Goal: Communication & Community: Answer question/provide support

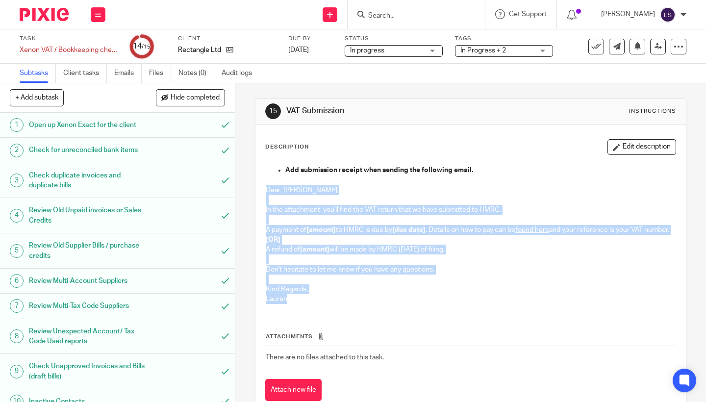
click at [263, 191] on div "Add submission receipt when sending the following email. Dear Daniel In the att…" at bounding box center [470, 235] width 419 height 151
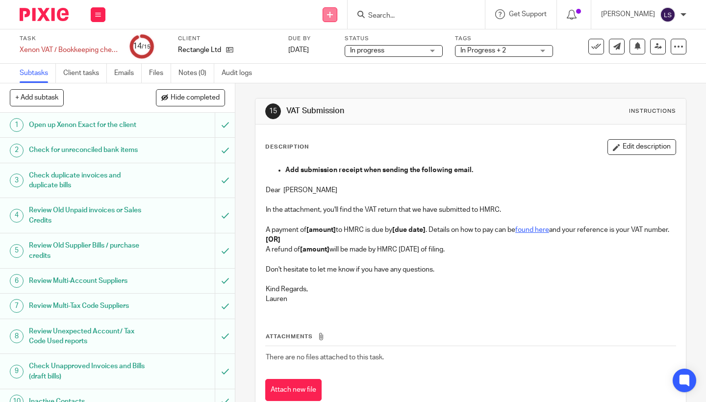
click at [327, 15] on link at bounding box center [329, 14] width 15 height 15
click at [324, 43] on link "Send new email" at bounding box center [331, 46] width 60 height 14
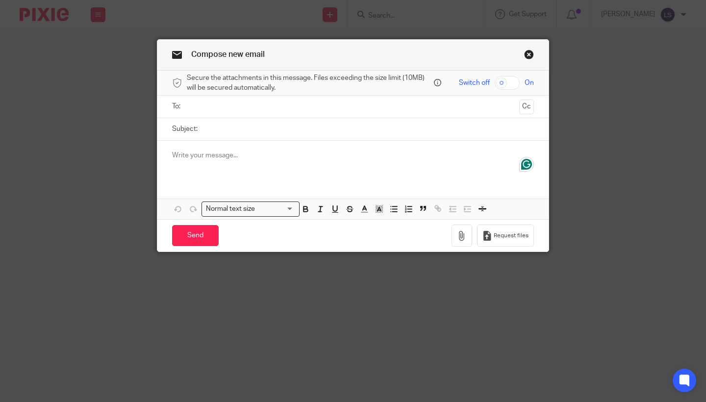
click at [240, 170] on div at bounding box center [352, 160] width 391 height 38
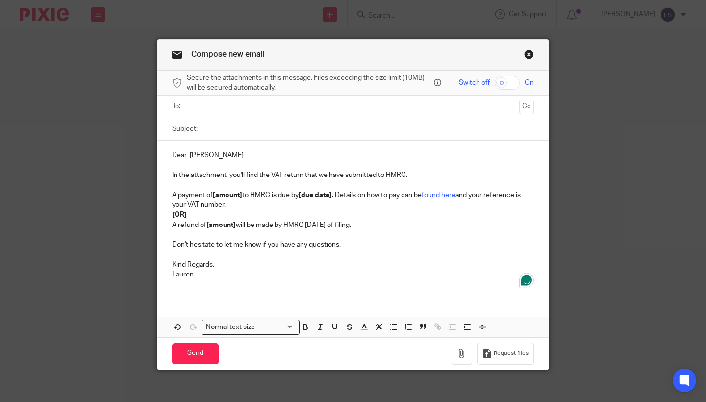
click at [236, 124] on input "Subject:" at bounding box center [367, 129] width 331 height 22
type input "VAT return submitted"
click at [229, 107] on input "text" at bounding box center [352, 106] width 325 height 11
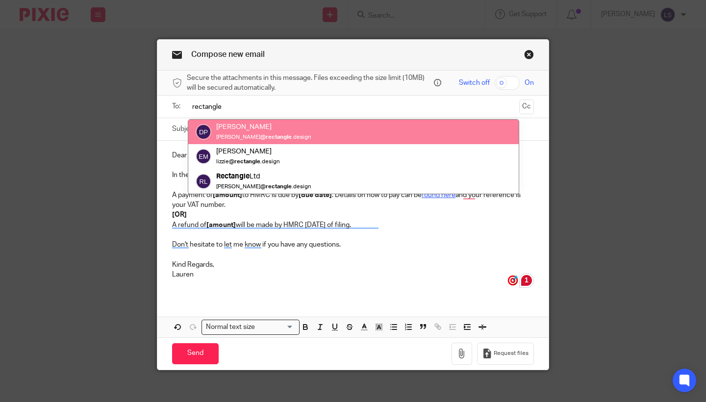
type input "rectangle"
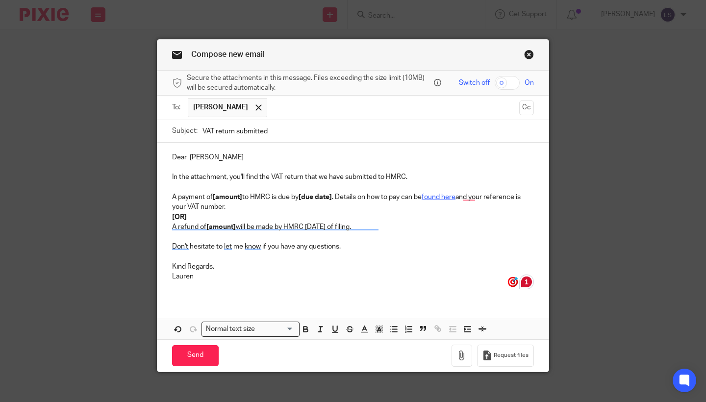
click at [263, 275] on p "Lauren" at bounding box center [353, 276] width 362 height 10
drag, startPoint x: 398, startPoint y: 221, endPoint x: 172, endPoint y: 216, distance: 225.5
click at [172, 216] on div "Dear Daniel In the attachment, you'll find the VAT return that we have submitte…" at bounding box center [352, 221] width 391 height 156
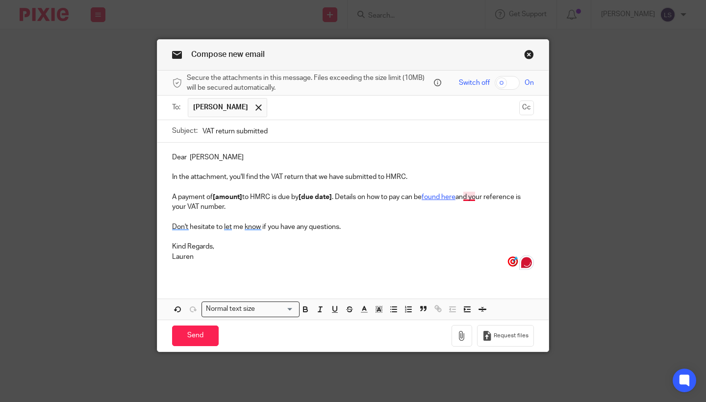
click at [467, 198] on p "A payment of [amount] to HMRC is due by [due date] . Details on how to pay can …" at bounding box center [353, 202] width 362 height 20
click at [388, 245] on p "Kind Regards," at bounding box center [353, 247] width 362 height 10
click at [245, 197] on p "A payment of [amount] to HMRC is due by [due date] . Details on how to pay can …" at bounding box center [353, 202] width 362 height 20
click at [264, 205] on p "A payment of £7,886.94 to HMRC is due by [due date] . Details on how to pay can…" at bounding box center [353, 202] width 362 height 20
click at [338, 197] on p "A payment of £7,886.94 to HMRC is due by [due date] . Details on how to pay can…" at bounding box center [353, 202] width 362 height 20
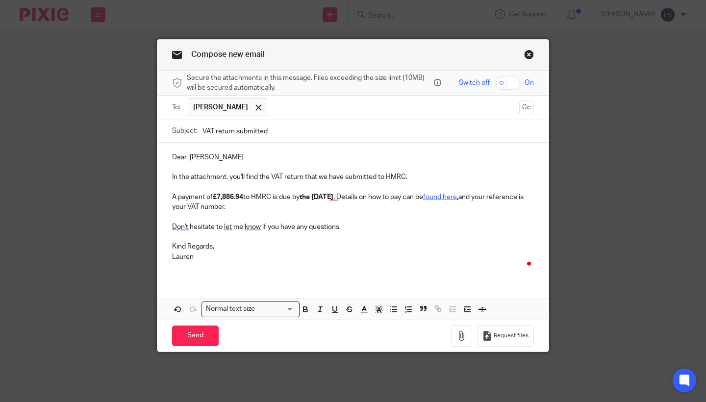
click at [359, 238] on p at bounding box center [353, 237] width 362 height 10
click at [333, 200] on strong "the 7th Of September" at bounding box center [316, 197] width 34 height 7
click at [363, 247] on p "Kind Regards," at bounding box center [353, 247] width 362 height 10
click at [465, 336] on icon "button" at bounding box center [462, 336] width 10 height 10
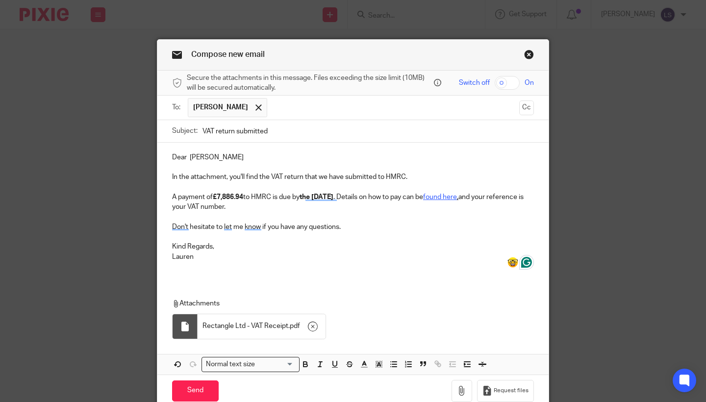
click at [266, 274] on div "Dear Daniel In the attachment, you'll find the VAT return that we have submitte…" at bounding box center [352, 211] width 391 height 136
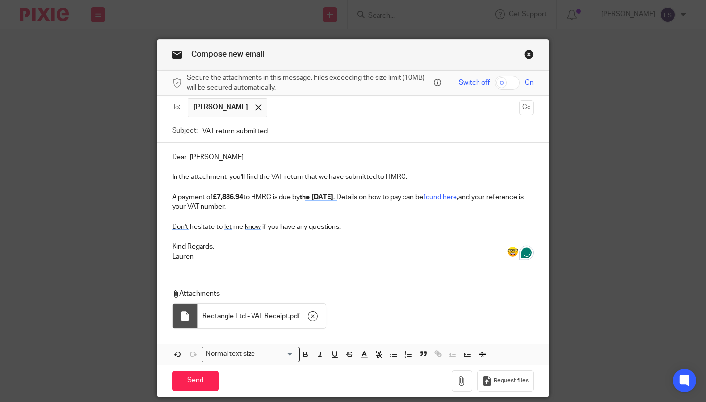
click at [316, 262] on div "Dear Daniel In the attachment, you'll find the VAT return that we have submitte…" at bounding box center [352, 206] width 391 height 126
click at [661, 180] on div "Compose new email Secure the attachments in this message. Files exceeding the s…" at bounding box center [353, 201] width 706 height 402
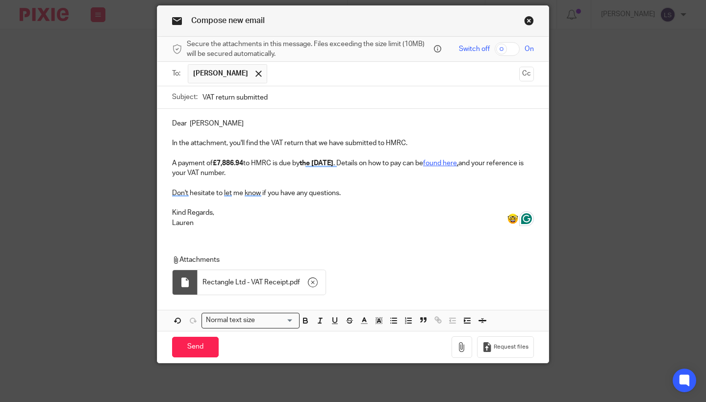
scroll to position [32, 0]
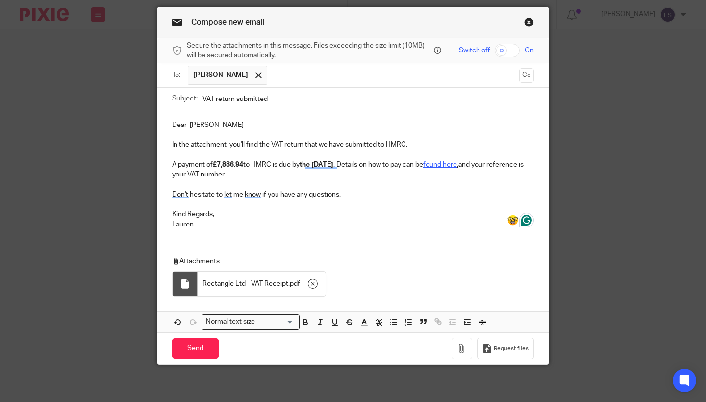
click at [232, 122] on p "Dear Daniel" at bounding box center [353, 125] width 362 height 10
click at [263, 244] on div "Dear Daniel, In the attachment, you'll find the VAT return that we have submitt…" at bounding box center [352, 221] width 391 height 222
click at [201, 347] on input "Send" at bounding box center [195, 348] width 47 height 21
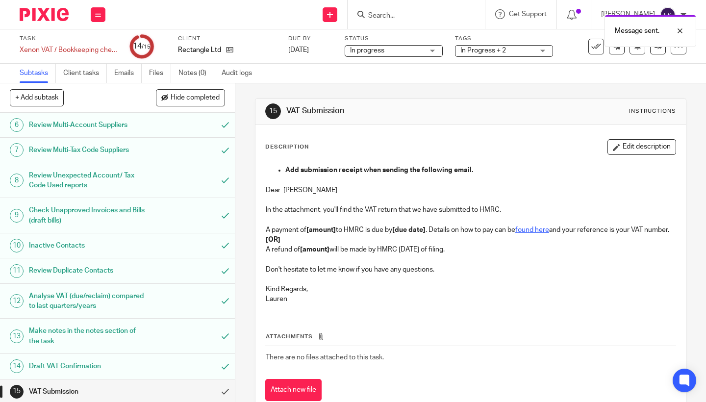
scroll to position [154, 0]
click at [221, 386] on input "submit" at bounding box center [117, 393] width 235 height 24
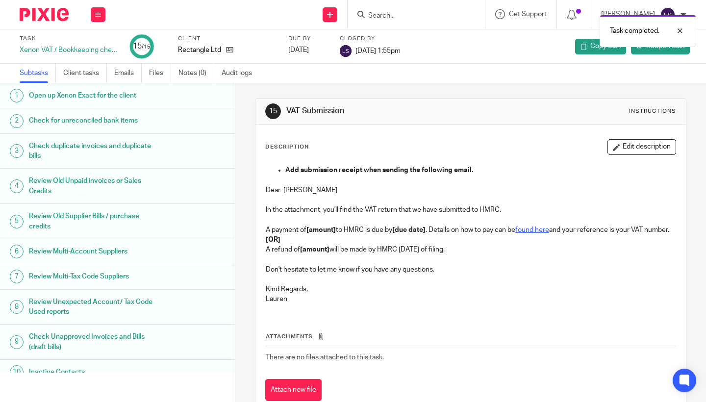
click at [54, 18] on img at bounding box center [44, 14] width 49 height 13
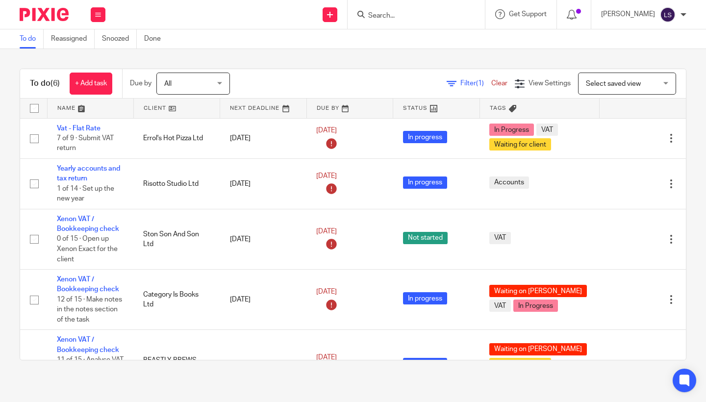
click at [84, 130] on link "Vat - Flat Rate" at bounding box center [79, 128] width 44 height 7
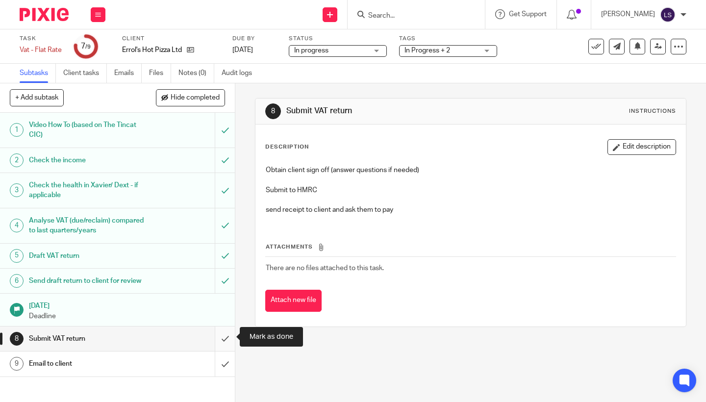
click at [223, 335] on input "submit" at bounding box center [117, 338] width 235 height 24
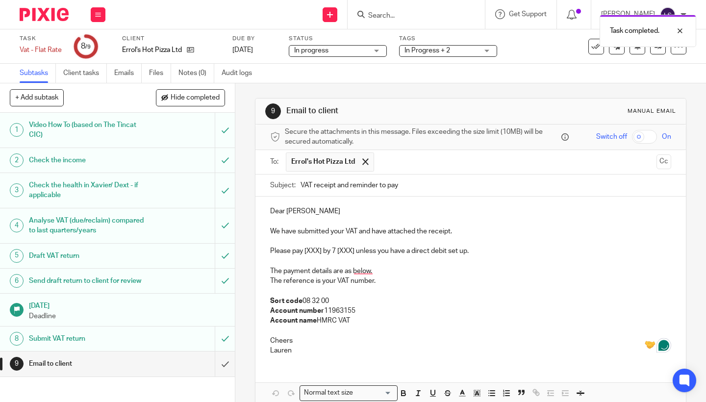
click at [319, 211] on p "Dear Claire" at bounding box center [470, 211] width 401 height 10
click at [323, 251] on p "Please pay [XXX] by 7 [XXX] unless you have a direct debit set up." at bounding box center [470, 251] width 401 height 10
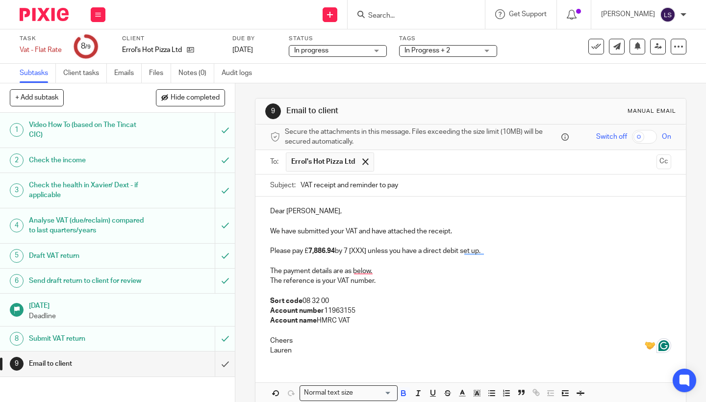
click at [321, 247] on strong "7,886.94" at bounding box center [321, 250] width 26 height 7
click at [308, 250] on p "Please pay £ 6,877.20 by 7 [XXX] unless you have a direct debit set up." at bounding box center [470, 251] width 401 height 10
click at [430, 313] on p "Account number 11963155" at bounding box center [470, 311] width 401 height 10
click at [369, 251] on p "Please pay £6,877.20 by 7 [XXX] unless you have a direct debit set up." at bounding box center [470, 251] width 401 height 10
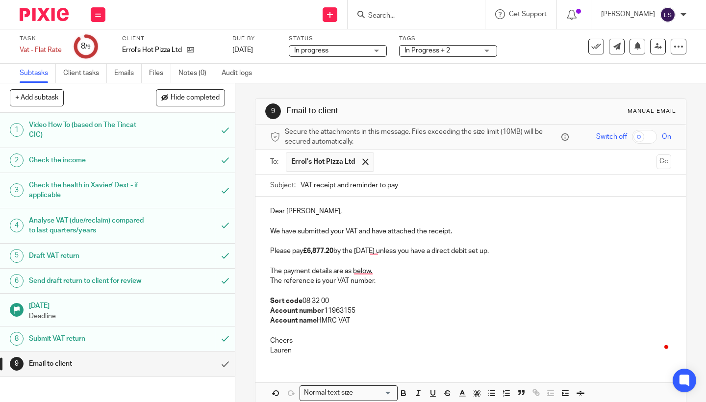
click at [404, 270] on p "The payment details are as below." at bounding box center [470, 271] width 401 height 10
click at [373, 249] on p "Please pay £6,877.20 by the 7th Of September unless you have a direct debit set…" at bounding box center [470, 251] width 401 height 10
click at [408, 276] on p "The reference is your VAT number." at bounding box center [470, 281] width 401 height 10
drag, startPoint x: 410, startPoint y: 251, endPoint x: 359, endPoint y: 251, distance: 51.4
click at [359, 251] on p "Please pay £6,877.20 by the 7th of September unless you have a direct debit set…" at bounding box center [470, 251] width 401 height 10
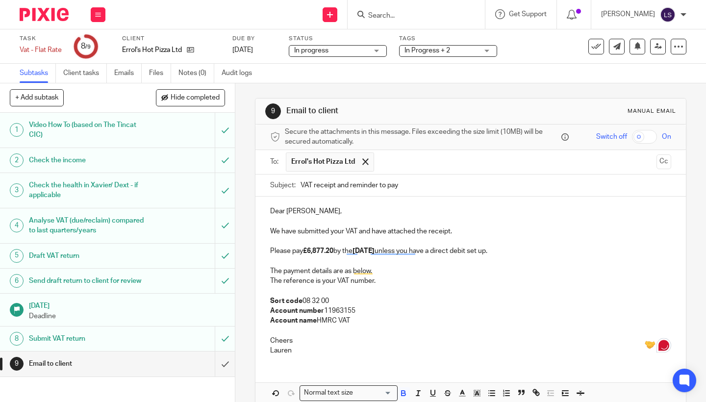
click at [389, 277] on p "The reference is your VAT number." at bounding box center [470, 281] width 401 height 10
click at [432, 326] on p at bounding box center [470, 331] width 401 height 10
click at [300, 336] on p "Cheers" at bounding box center [470, 341] width 401 height 10
click at [334, 351] on p "Lauren" at bounding box center [470, 350] width 401 height 10
click at [686, 198] on div "9 Email to client Manual email Secure the attachments in this message. Files ex…" at bounding box center [470, 267] width 431 height 338
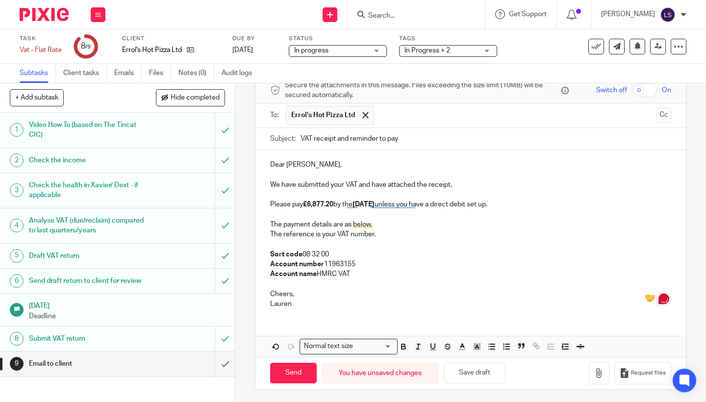
scroll to position [46, 0]
click at [593, 373] on button "button" at bounding box center [598, 374] width 21 height 22
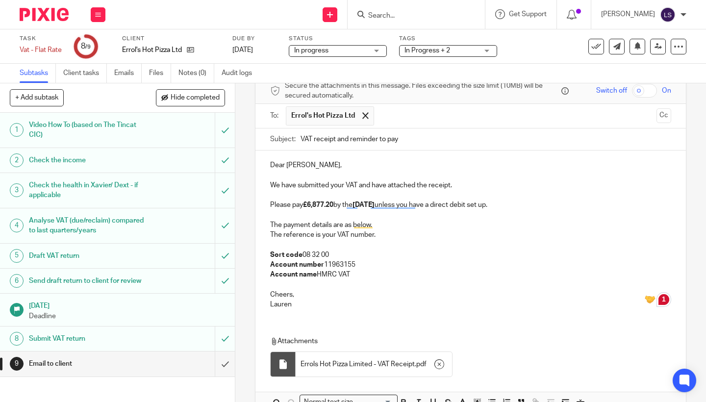
click at [320, 318] on div "Dear Claire, We have submitted your VAT and have attached the receipt. Please p…" at bounding box center [470, 281] width 430 height 262
click at [339, 305] on p "Lauren" at bounding box center [470, 304] width 401 height 10
click at [700, 167] on div "9 Email to client Manual email Secure the attachments in this message. Files ex…" at bounding box center [470, 242] width 470 height 318
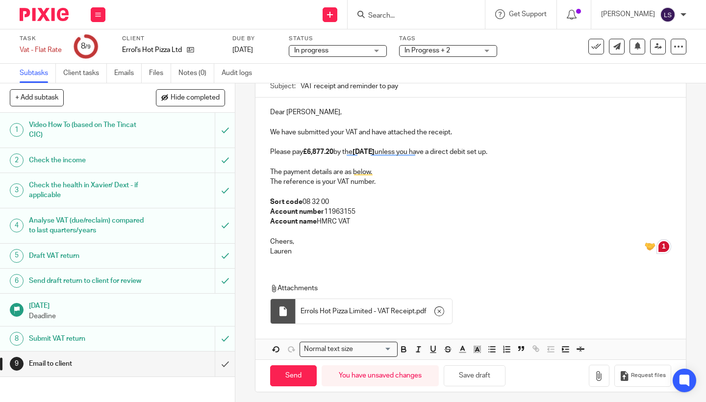
scroll to position [99, 0]
click at [288, 368] on input "Send" at bounding box center [293, 375] width 47 height 21
type input "Sent"
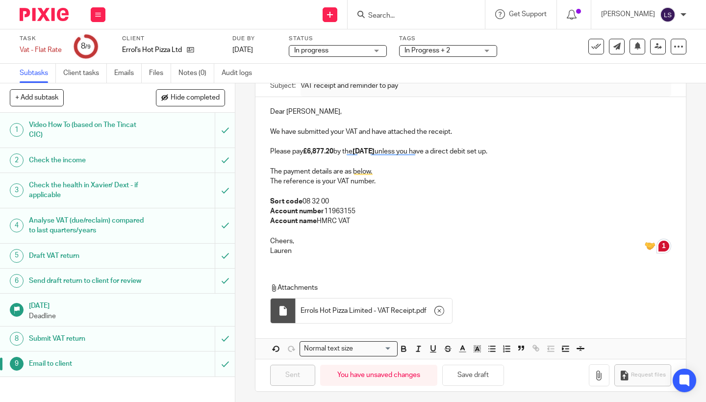
click at [353, 236] on p "Cheers," at bounding box center [470, 241] width 401 height 10
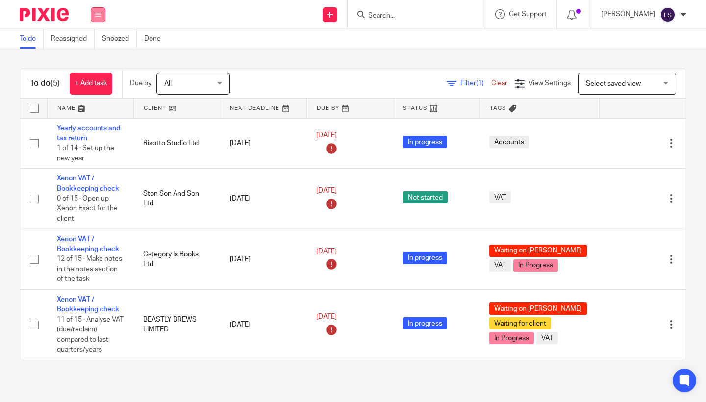
click at [103, 8] on button at bounding box center [98, 14] width 15 height 15
click at [98, 61] on link "Email" at bounding box center [93, 59] width 16 height 7
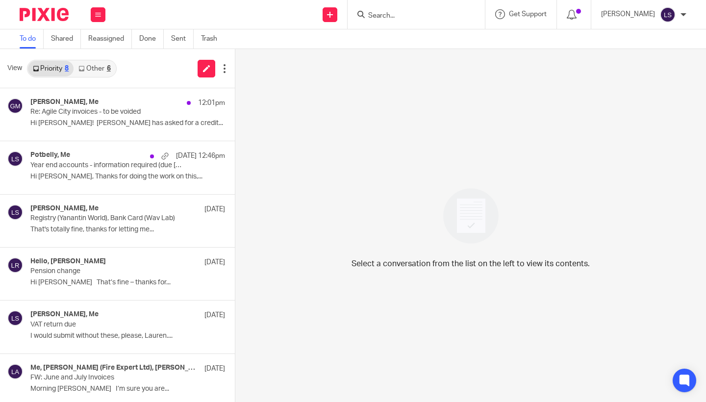
click at [107, 67] on div "6" at bounding box center [109, 68] width 4 height 7
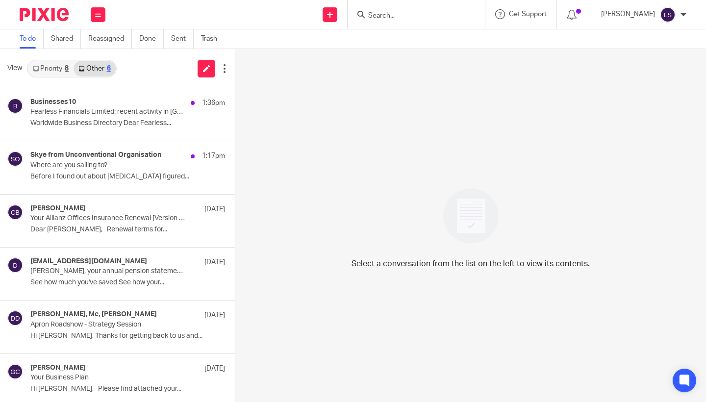
drag, startPoint x: 55, startPoint y: 62, endPoint x: 66, endPoint y: 62, distance: 11.3
click at [55, 62] on link "Priority 8" at bounding box center [51, 69] width 46 height 16
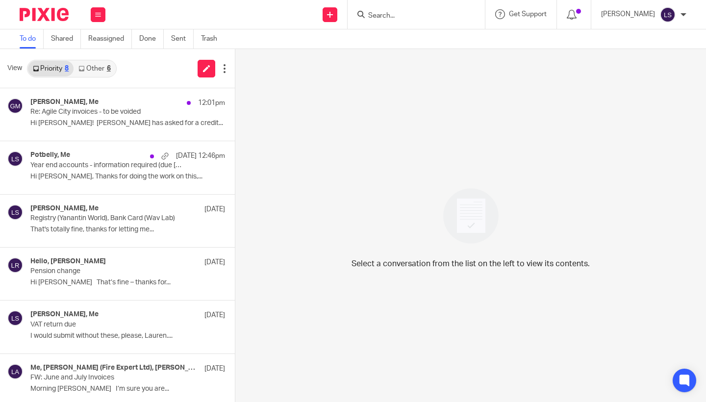
click at [91, 54] on div "View Priority 8 Other 6" at bounding box center [117, 68] width 235 height 39
click at [95, 53] on div "View Priority 8 Other 6" at bounding box center [117, 68] width 235 height 39
click at [95, 70] on link "Other 6" at bounding box center [94, 69] width 42 height 16
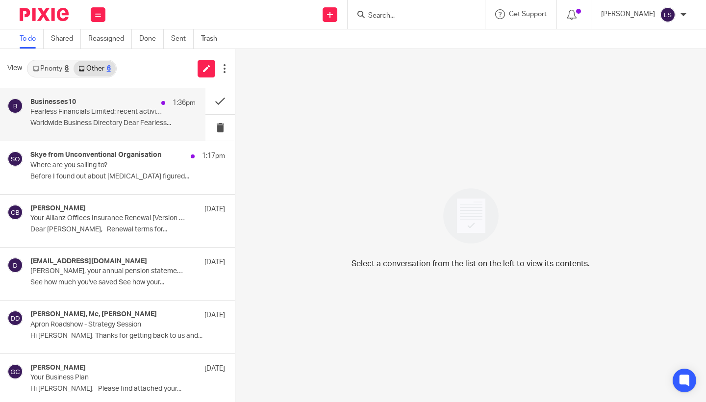
click at [96, 116] on div "Businesses10 1:36pm Fearless Financials Limited: recent activity in Glasgow Wor…" at bounding box center [112, 114] width 165 height 33
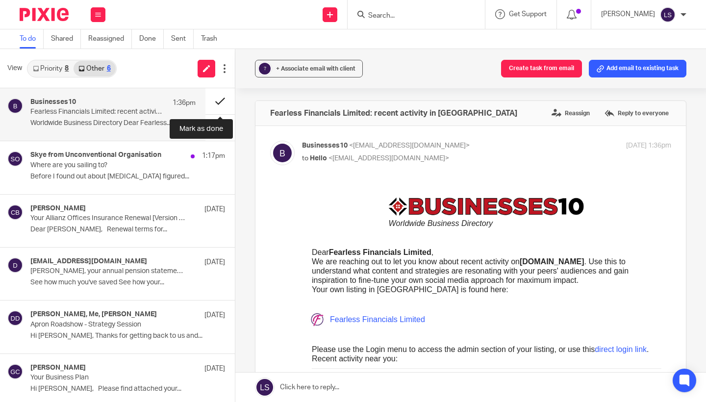
click at [216, 99] on button at bounding box center [219, 101] width 29 height 26
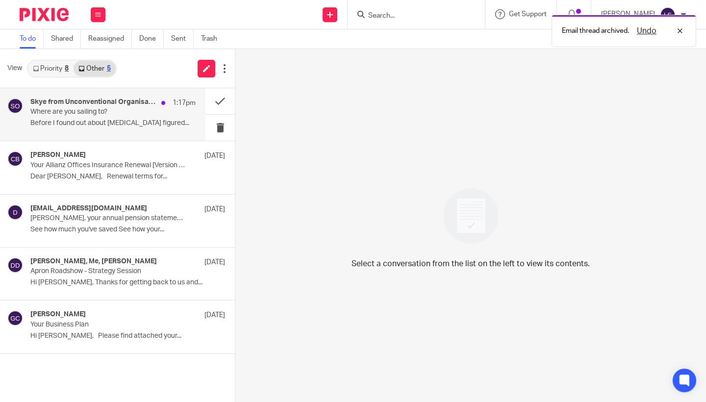
click at [128, 128] on div "Skye from Unconventional Organisation 1:17pm Where are you sailing to? Before I…" at bounding box center [112, 114] width 165 height 33
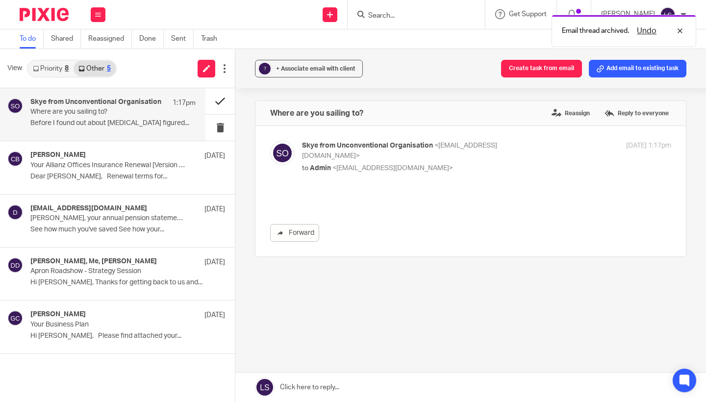
click at [216, 102] on button at bounding box center [219, 101] width 29 height 26
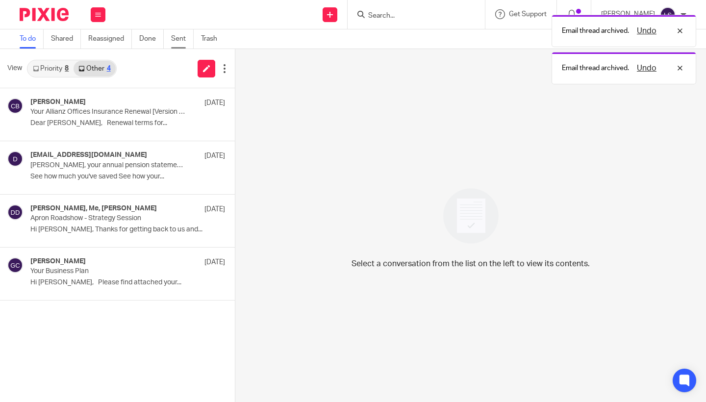
click at [182, 38] on link "Sent" at bounding box center [182, 38] width 23 height 19
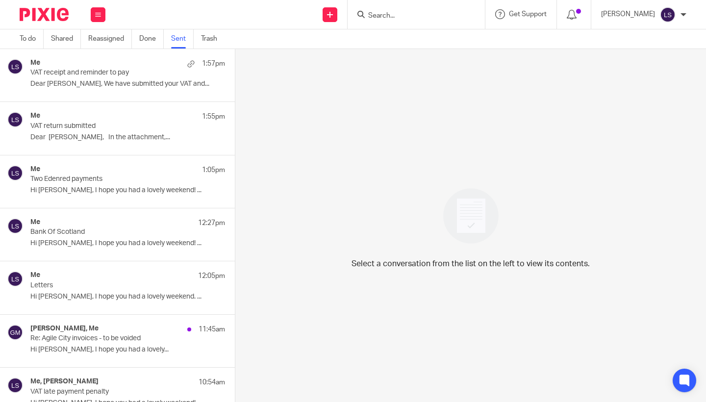
click at [121, 83] on p "Dear [PERSON_NAME], We have submitted your VAT and..." at bounding box center [127, 84] width 195 height 8
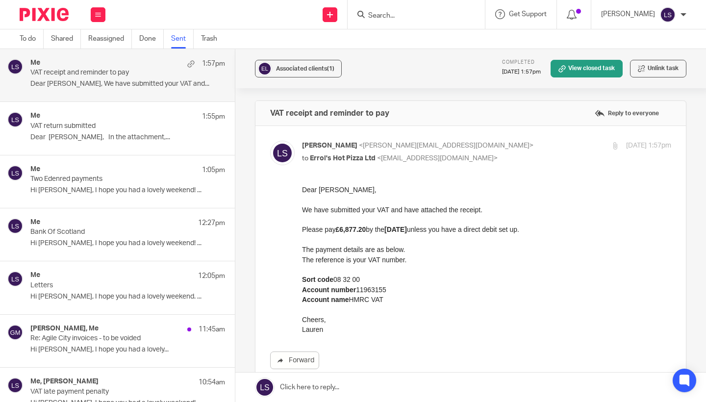
click at [372, 285] on p "Account number 11963155" at bounding box center [486, 290] width 369 height 10
click at [490, 162] on p "to Errol's Hot Pizza Ltd <errolshotpizza@gmail.com>" at bounding box center [425, 158] width 246 height 10
checkbox input "false"
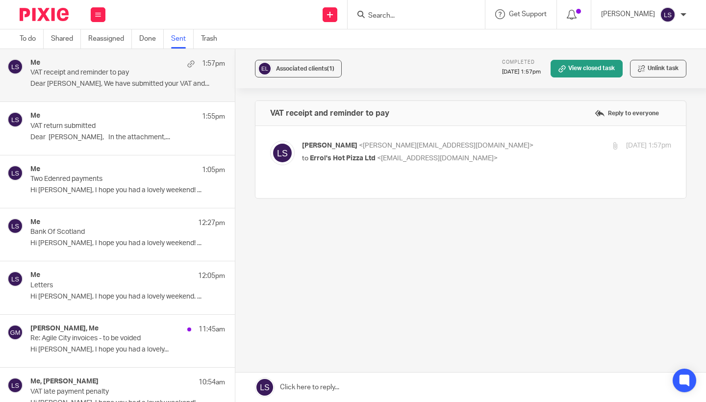
click at [135, 120] on div "Me 1:55pm" at bounding box center [127, 117] width 195 height 10
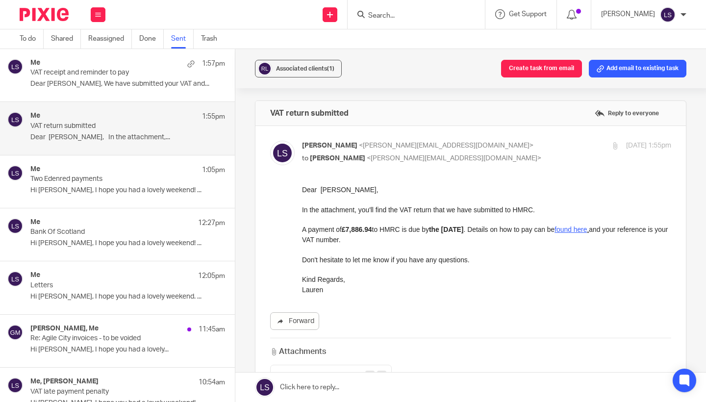
click at [480, 160] on p "to Daniel Powers <dan@rectangle.design>" at bounding box center [425, 158] width 246 height 10
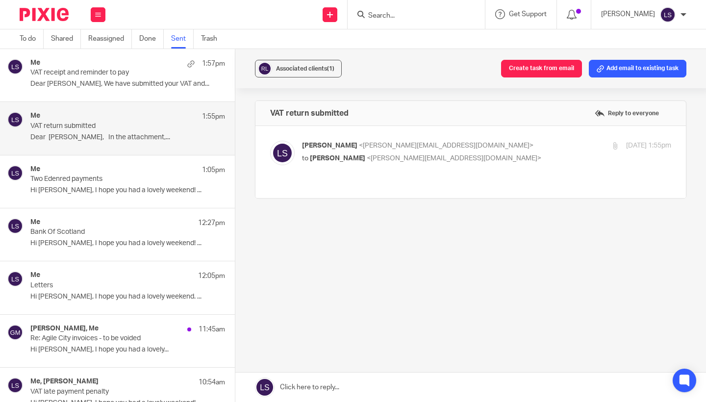
click at [490, 157] on p "to Daniel Powers <dan@rectangle.design>" at bounding box center [425, 158] width 246 height 10
checkbox input "true"
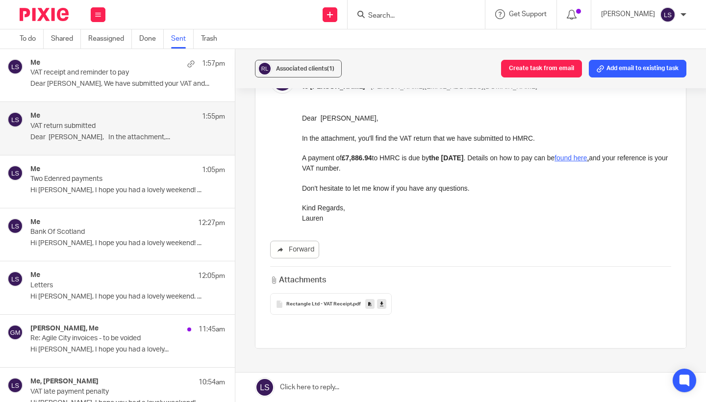
scroll to position [73, 0]
click at [336, 307] on div "Rectangle Ltd - VAT Receipt .pdf" at bounding box center [331, 303] width 122 height 22
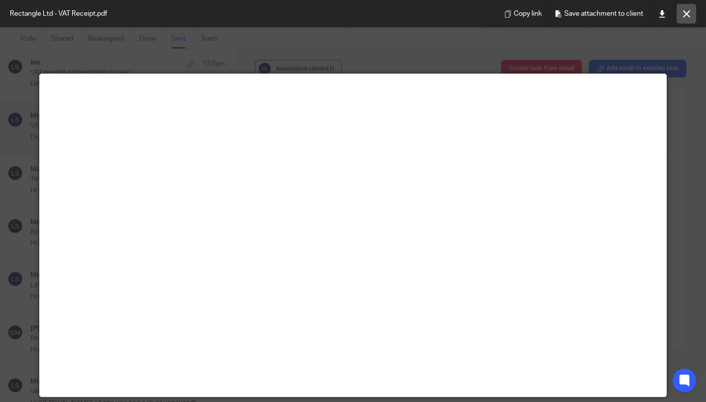
click at [685, 15] on icon at bounding box center [686, 13] width 7 height 7
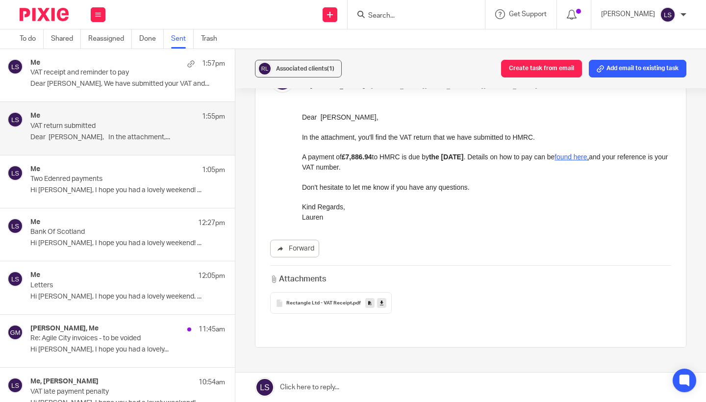
click at [390, 220] on div at bounding box center [486, 166] width 369 height 108
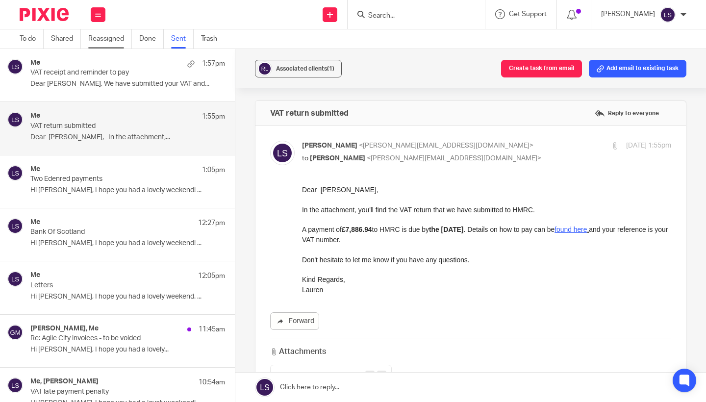
scroll to position [0, 0]
click at [97, 17] on icon at bounding box center [98, 15] width 6 height 6
click at [94, 56] on link "Email" at bounding box center [94, 59] width 18 height 7
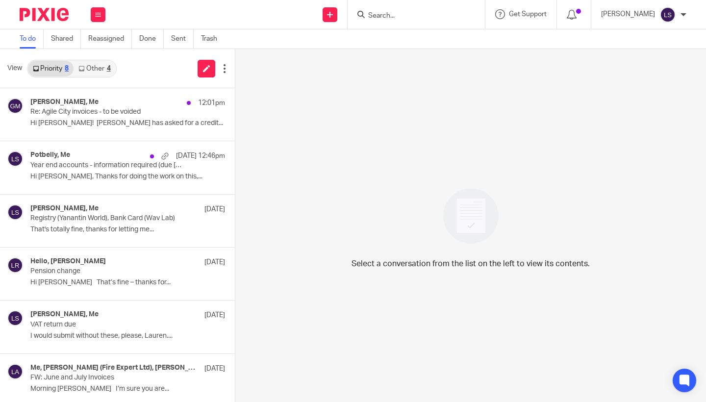
click at [98, 67] on link "Other 4" at bounding box center [94, 69] width 42 height 16
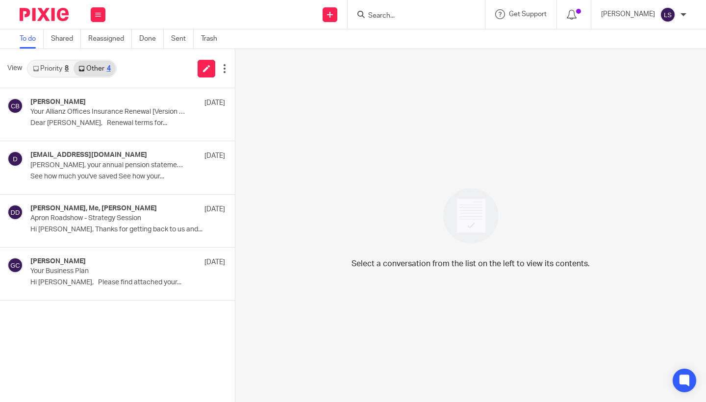
click at [54, 67] on link "Priority 8" at bounding box center [51, 69] width 46 height 16
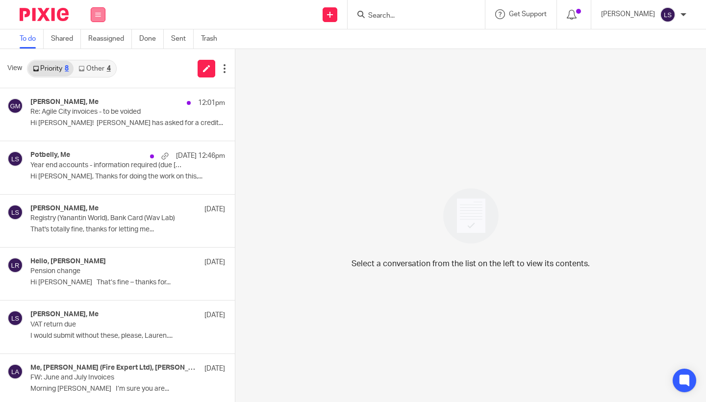
click at [97, 16] on icon at bounding box center [98, 15] width 6 height 6
click at [92, 59] on link "Email" at bounding box center [94, 59] width 18 height 7
click at [105, 72] on link "Other 4" at bounding box center [94, 69] width 42 height 16
